Goal: Check status: Check status

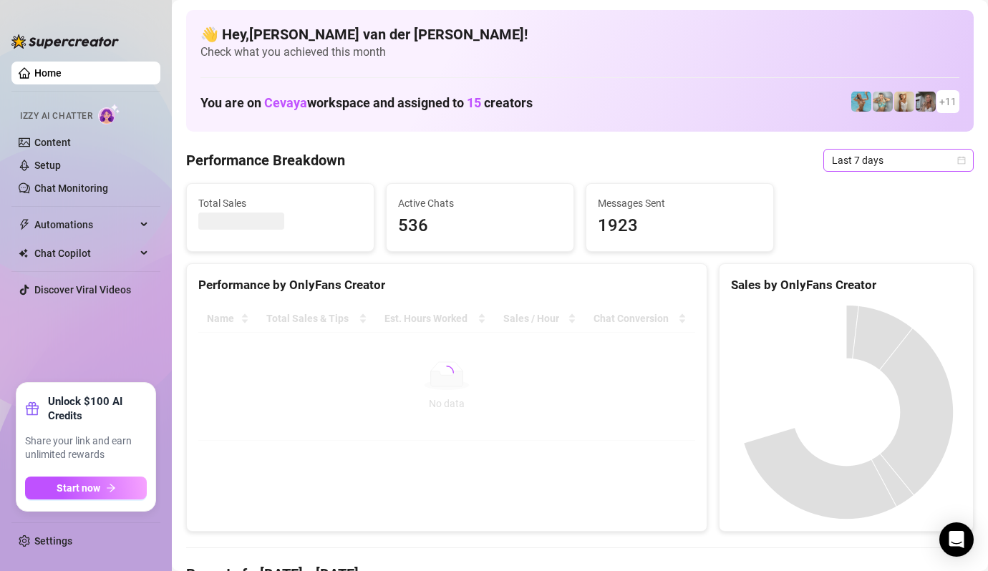
click at [963, 160] on icon "calendar" at bounding box center [961, 160] width 9 height 9
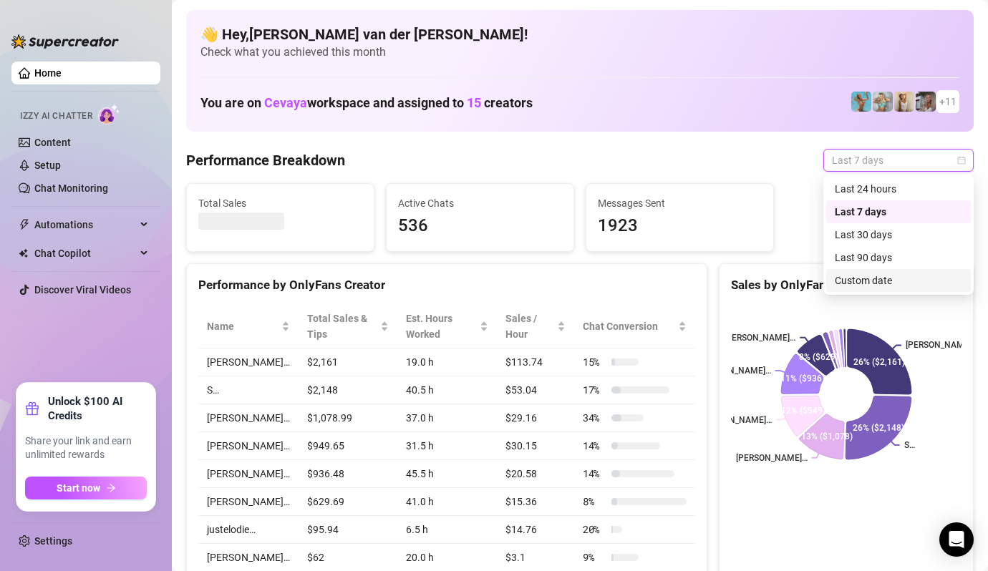
click at [910, 277] on div "Custom date" at bounding box center [898, 281] width 127 height 16
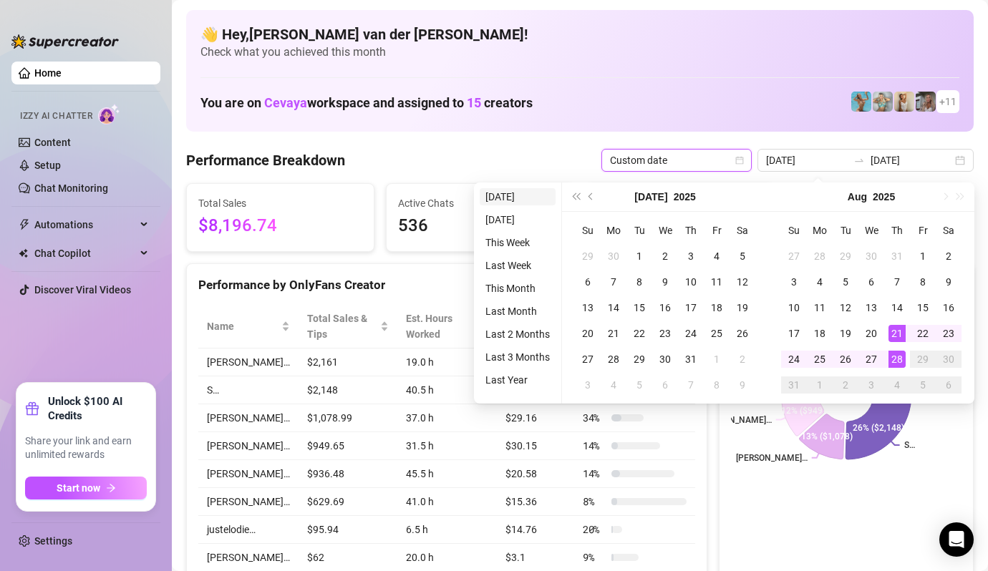
type input "[DATE]"
click at [510, 200] on li "[DATE]" at bounding box center [518, 196] width 76 height 17
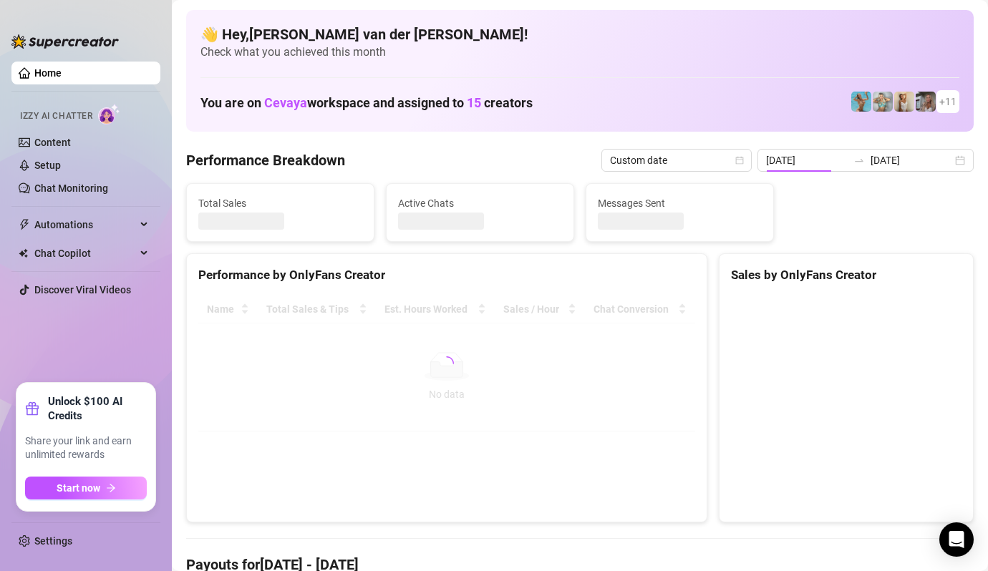
type input "[DATE]"
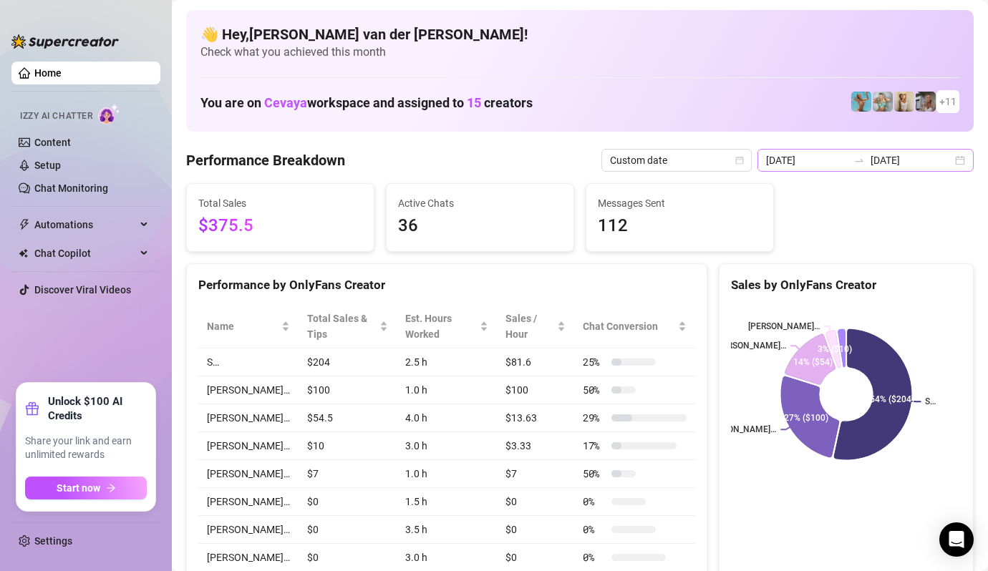
click at [960, 156] on div "[DATE] [DATE]" at bounding box center [865, 160] width 216 height 23
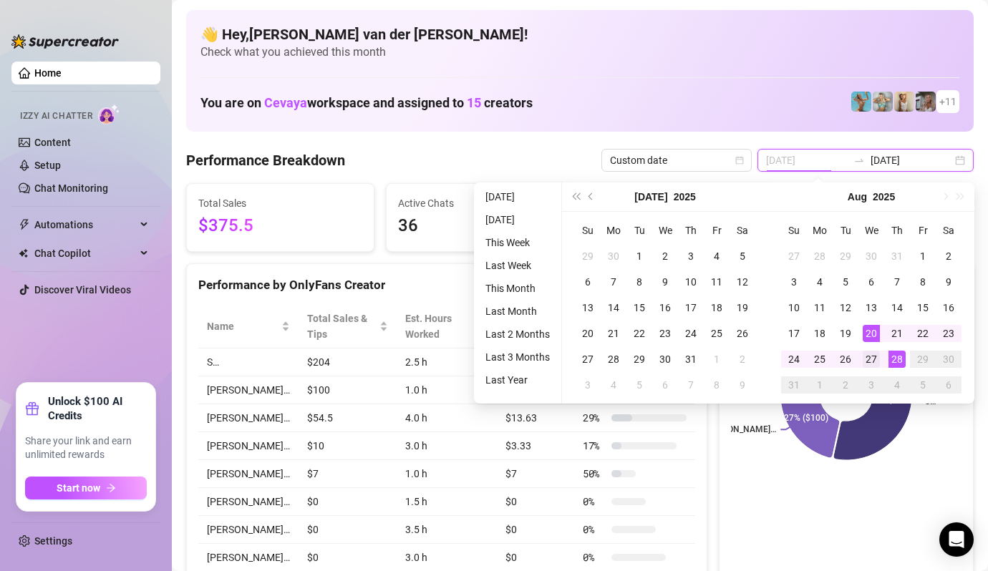
type input "[DATE]"
click at [876, 361] on div "27" at bounding box center [870, 359] width 17 height 17
click at [871, 359] on div "27" at bounding box center [870, 359] width 17 height 17
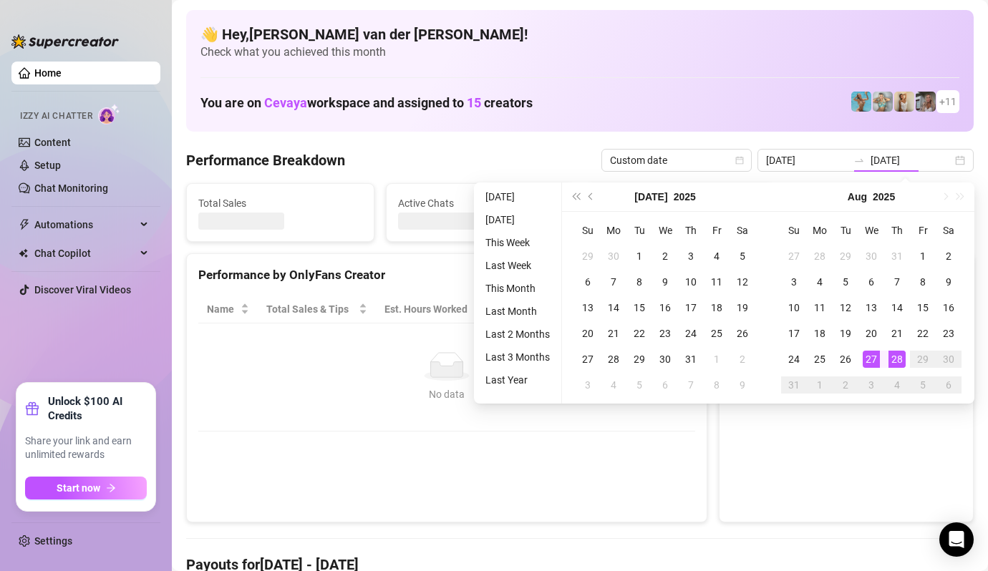
type input "[DATE]"
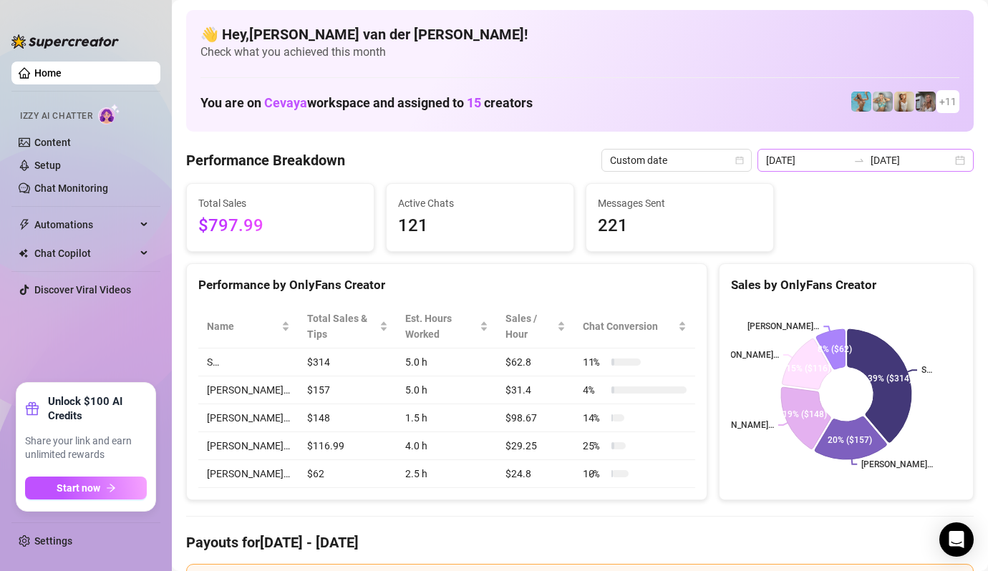
click at [956, 157] on div "[DATE] [DATE]" at bounding box center [865, 160] width 216 height 23
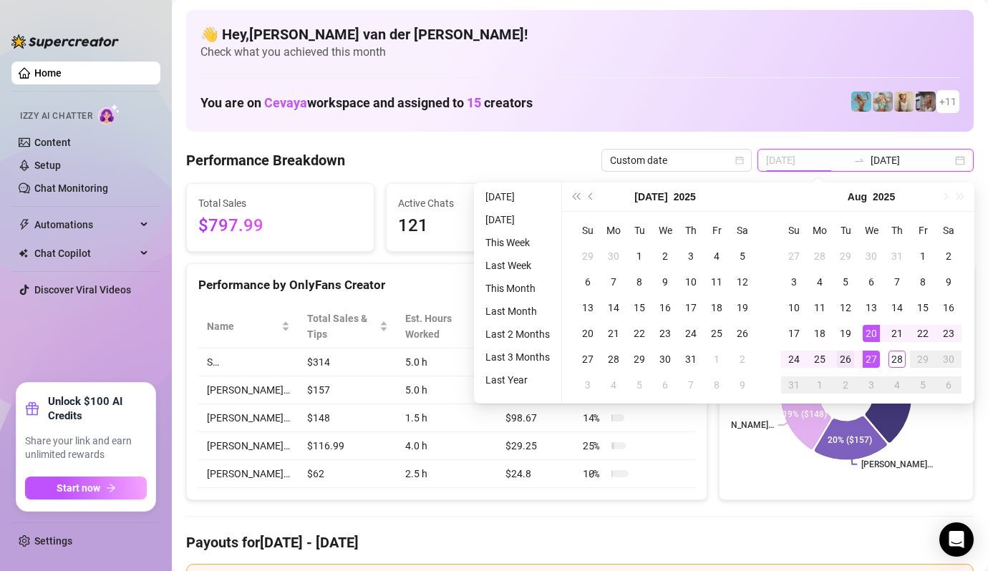
type input "[DATE]"
click at [851, 351] on div "26" at bounding box center [845, 359] width 17 height 17
click at [845, 356] on div "26" at bounding box center [845, 359] width 17 height 17
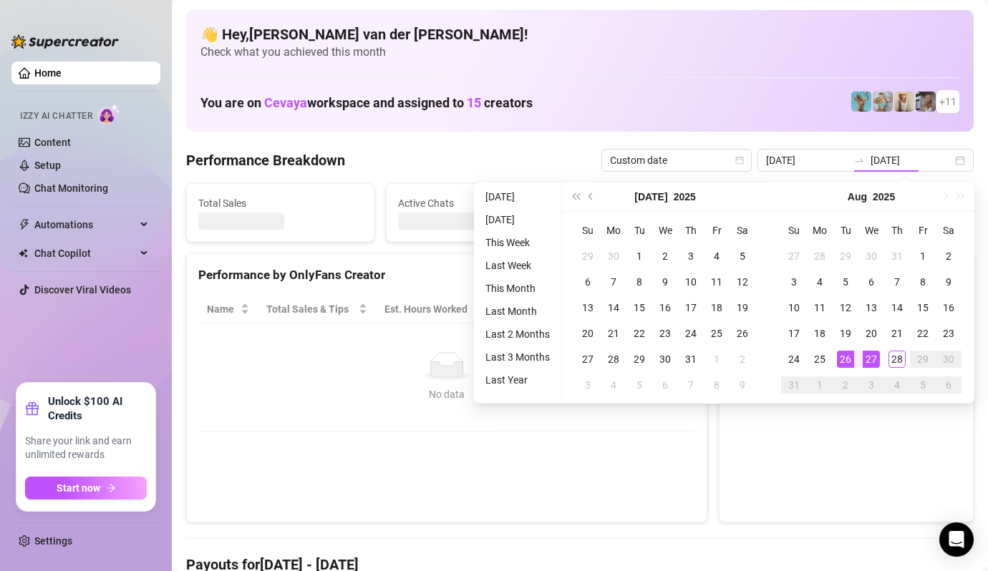
type input "[DATE]"
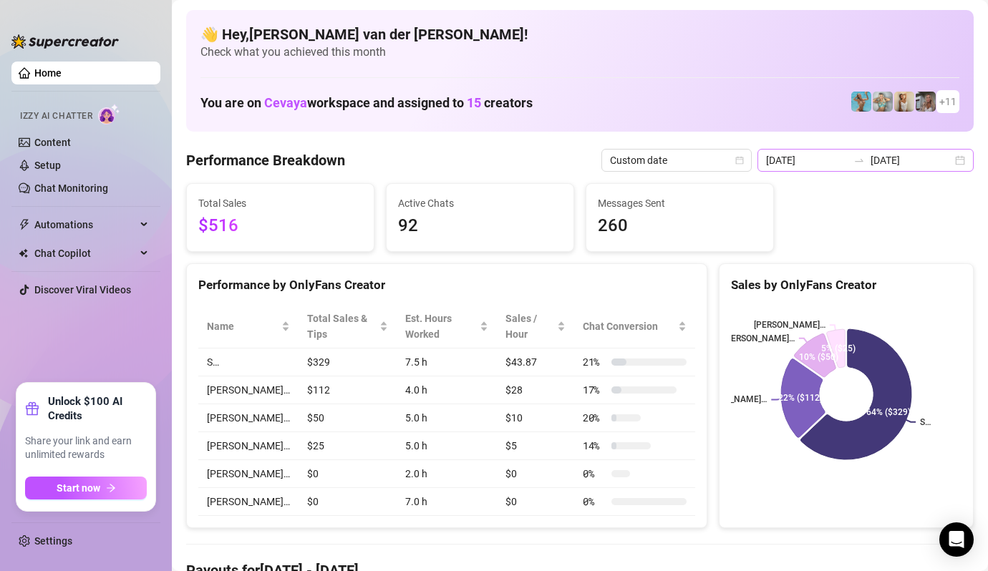
click at [955, 159] on div "[DATE] [DATE]" at bounding box center [865, 160] width 216 height 23
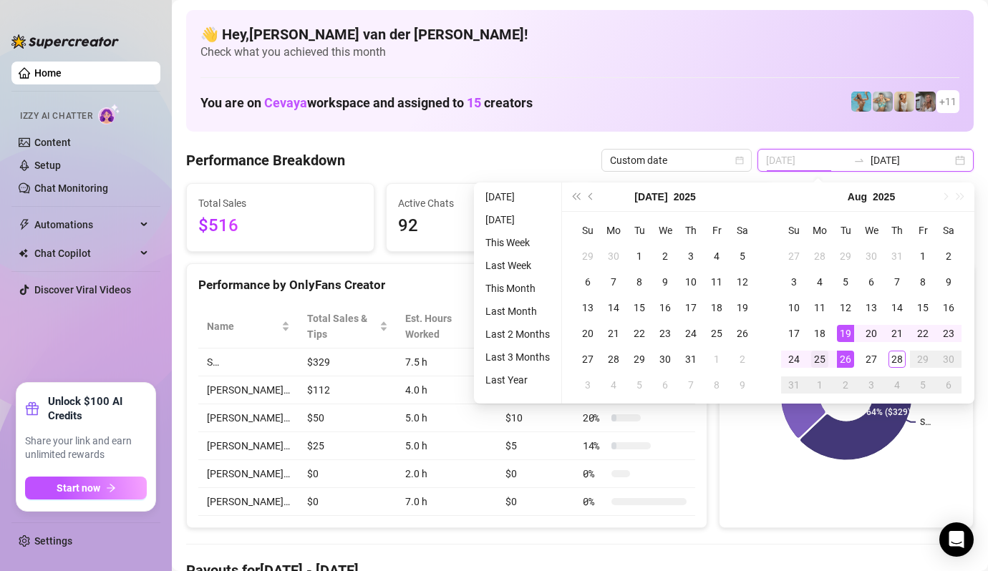
type input "[DATE]"
click at [823, 358] on div "25" at bounding box center [819, 359] width 17 height 17
click at [818, 355] on div "25" at bounding box center [819, 359] width 17 height 17
type input "[DATE]"
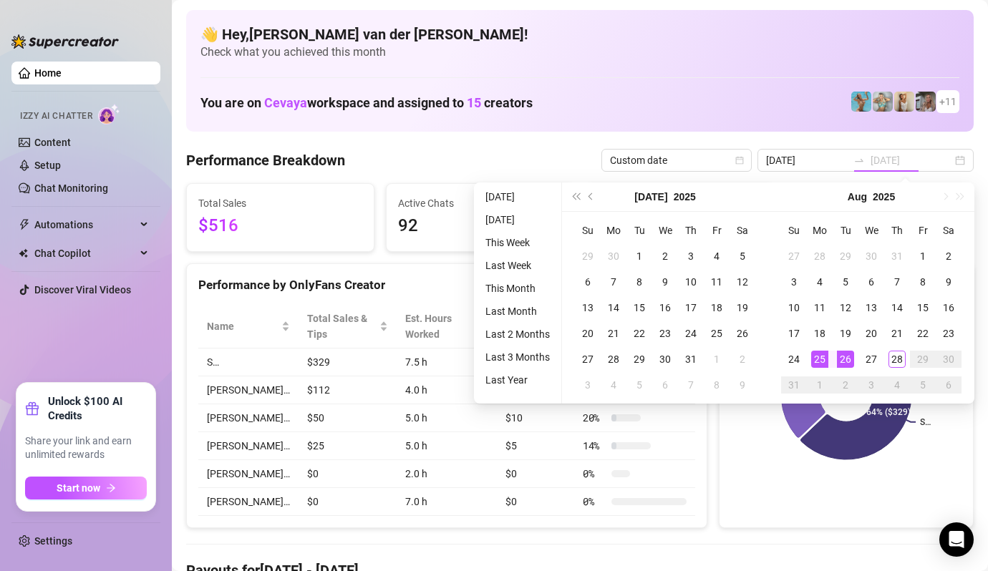
type input "[DATE]"
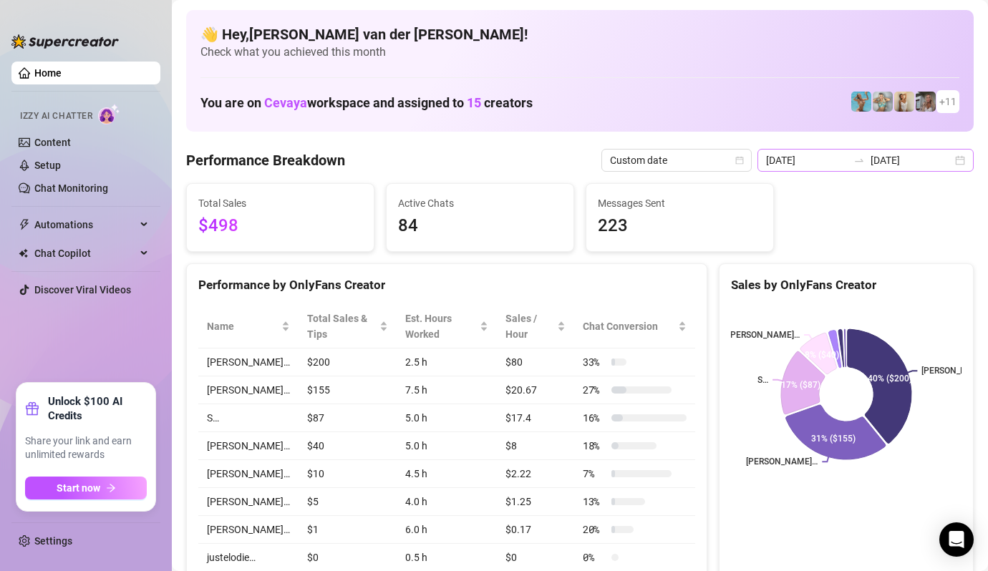
click at [960, 162] on div "[DATE] [DATE]" at bounding box center [865, 160] width 216 height 23
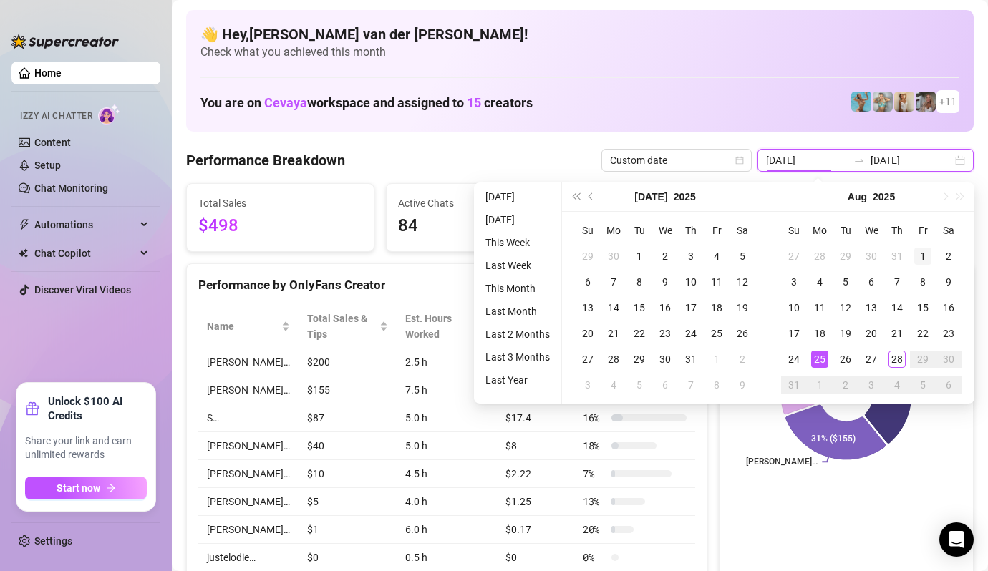
type input "[DATE]"
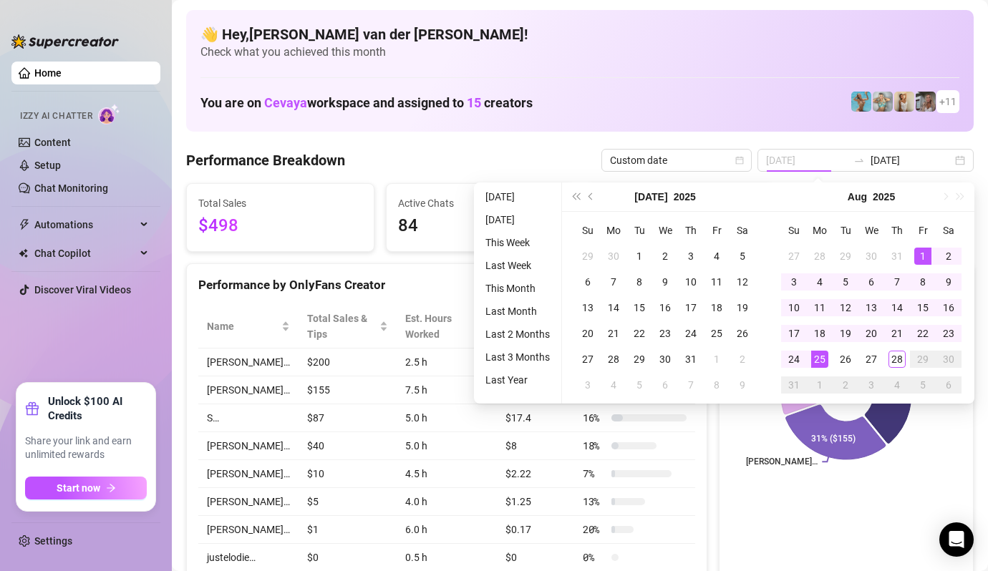
click at [925, 253] on div "1" at bounding box center [922, 256] width 17 height 17
type input "[DATE]"
click at [900, 354] on div "28" at bounding box center [896, 359] width 17 height 17
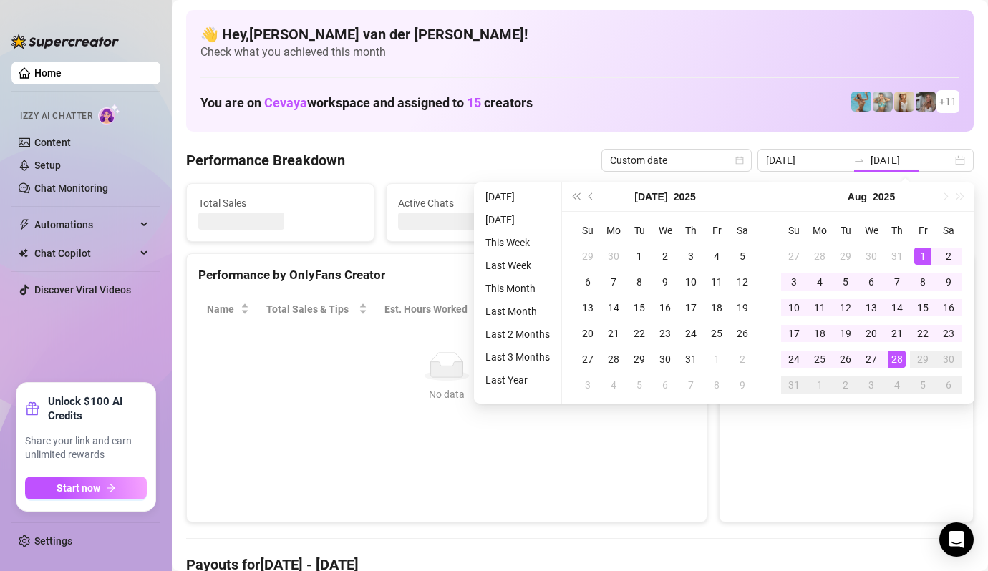
type input "[DATE]"
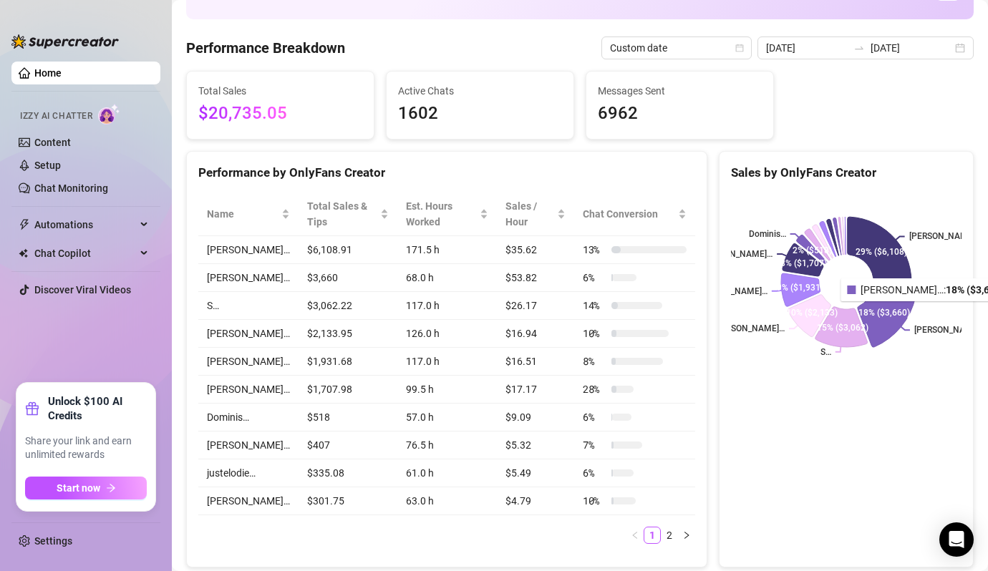
scroll to position [109, 0]
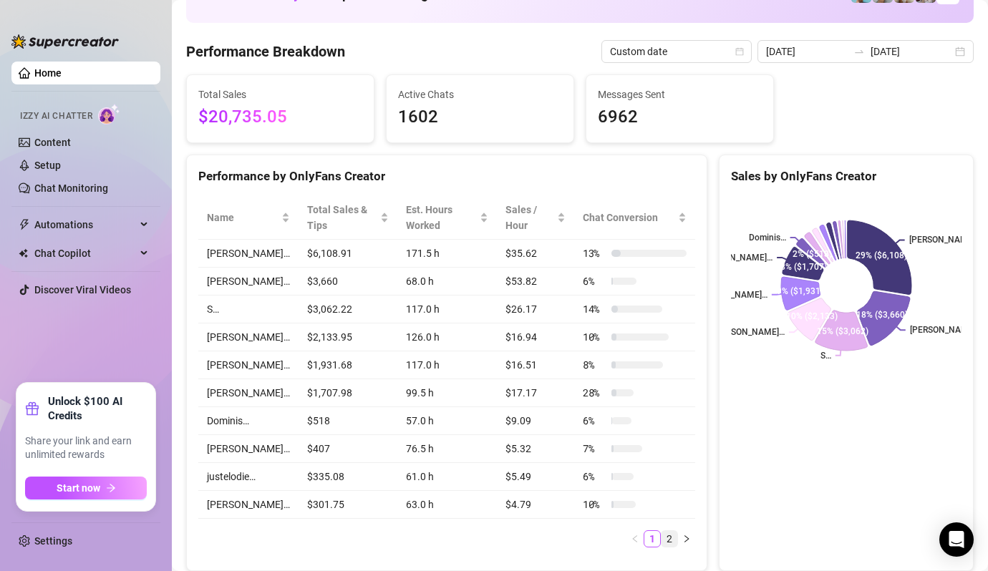
click at [668, 531] on link "2" at bounding box center [669, 539] width 16 height 16
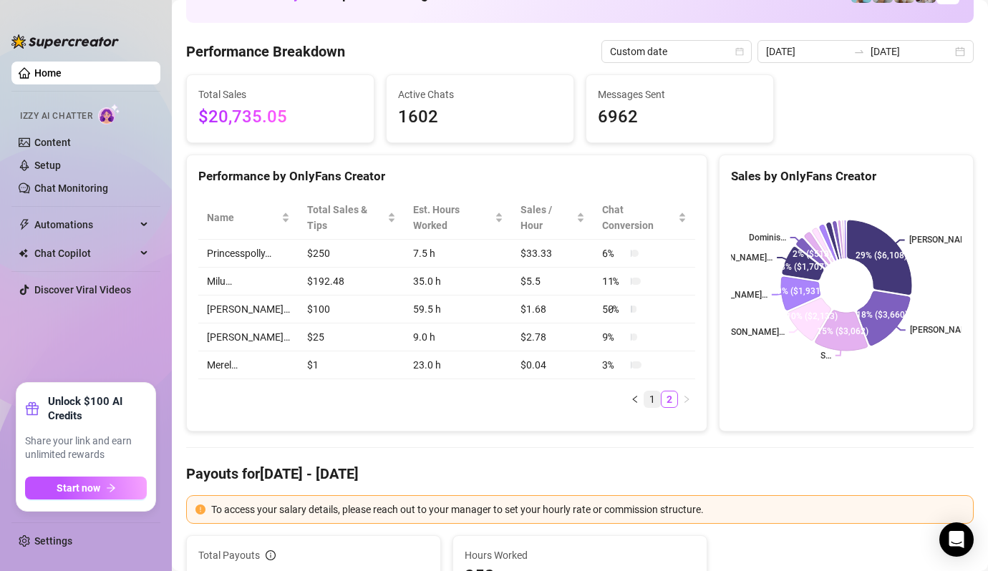
click at [653, 391] on link "1" at bounding box center [652, 399] width 16 height 16
